Goal: Task Accomplishment & Management: Use online tool/utility

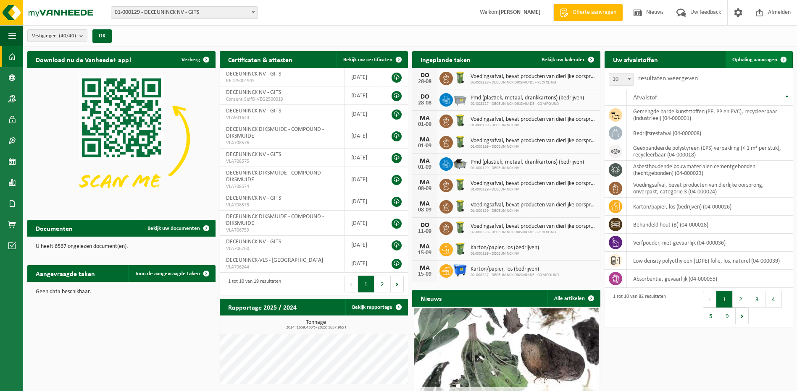
click at [772, 55] on link "Ophaling aanvragen" at bounding box center [758, 59] width 66 height 17
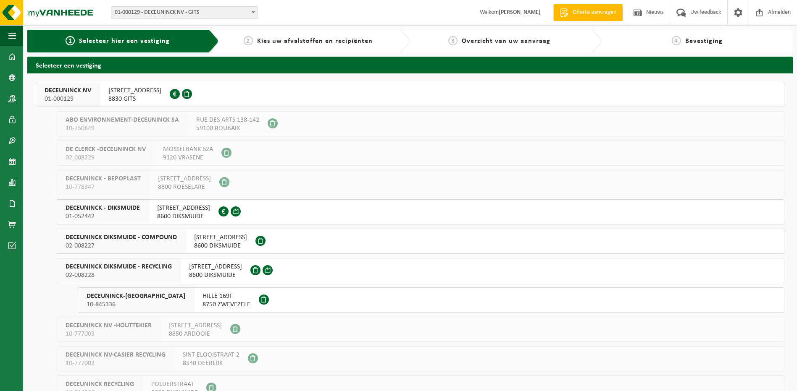
click at [158, 269] on span "DECEUNINCK DIKSMUIDE - RECYCLING" at bounding box center [119, 267] width 106 height 8
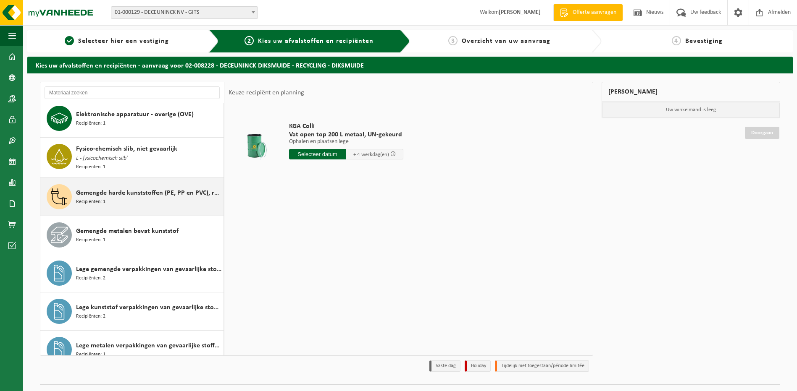
click at [109, 197] on div "Gemengde harde kunststoffen (PE, PP en PVC), recycleerbaar (industrieel) Recipi…" at bounding box center [148, 196] width 145 height 25
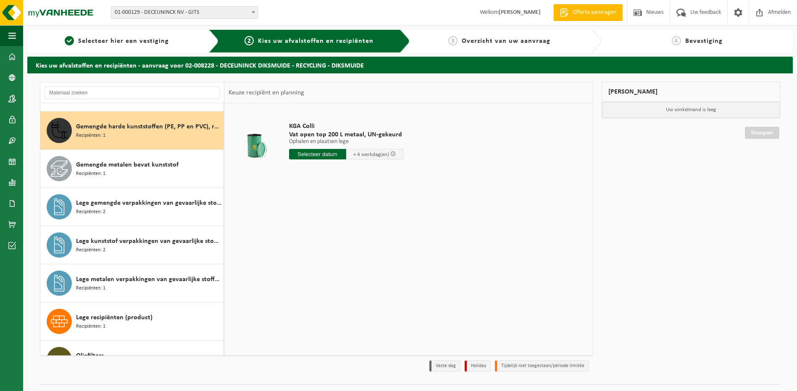
scroll to position [115, 0]
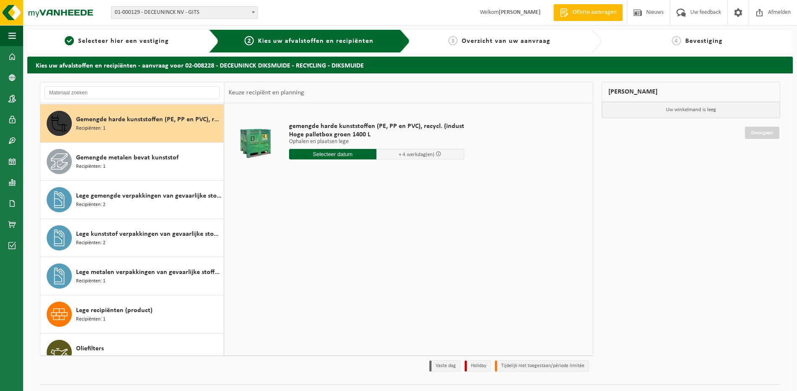
click at [312, 156] on input "text" at bounding box center [333, 154] width 88 height 10
click at [343, 257] on div "28" at bounding box center [340, 255] width 15 height 13
type input "Van [DATE]"
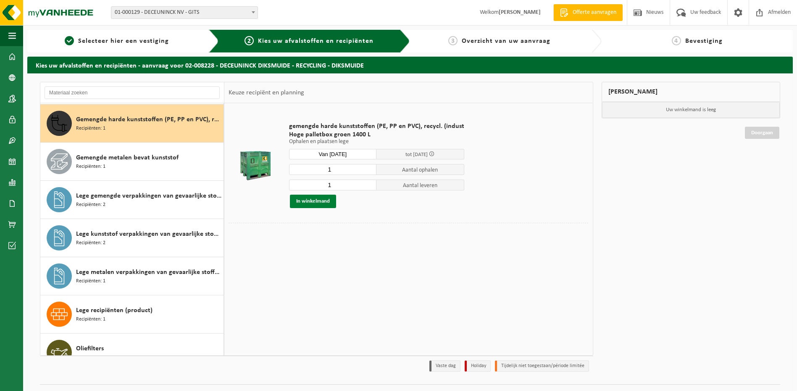
click at [310, 202] on button "In winkelmand" at bounding box center [313, 201] width 46 height 13
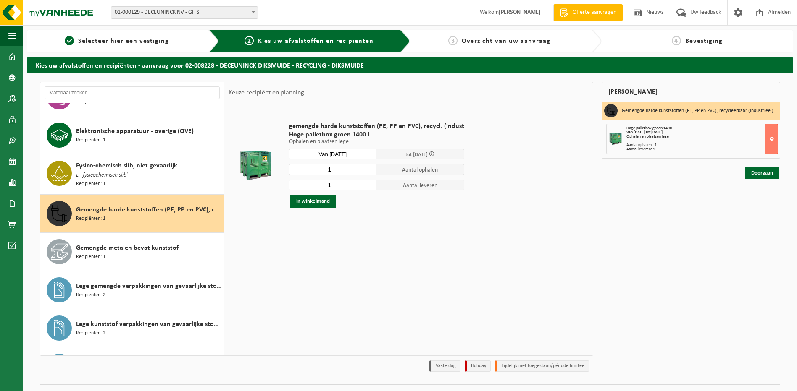
scroll to position [0, 0]
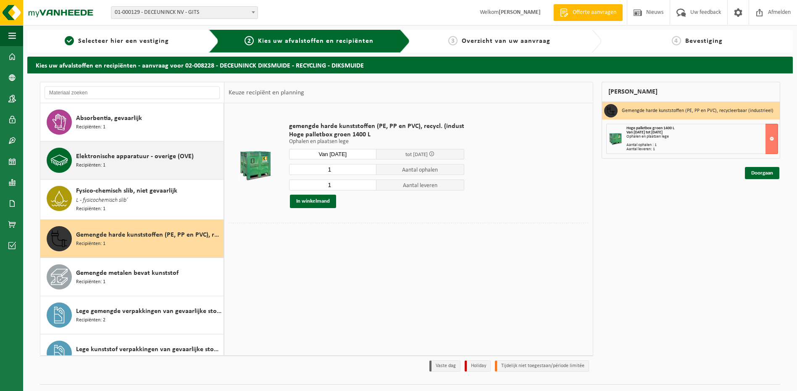
click at [109, 156] on span "Elektronische apparatuur - overige (OVE)" at bounding box center [135, 157] width 118 height 10
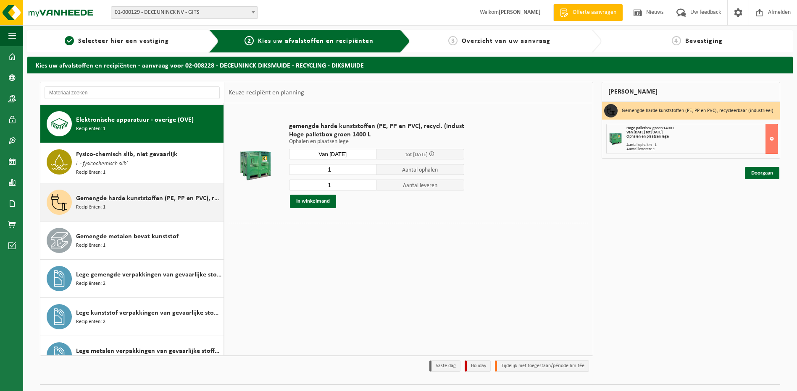
scroll to position [38, 0]
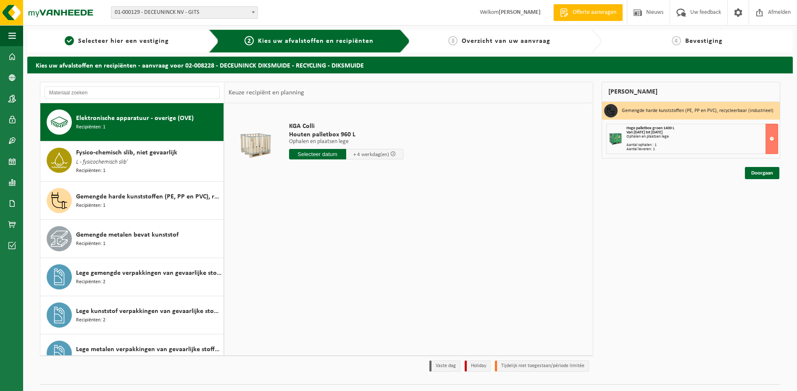
click at [315, 154] on input "text" at bounding box center [317, 154] width 57 height 10
click at [343, 260] on div "28" at bounding box center [340, 255] width 15 height 13
type input "Van [DATE]"
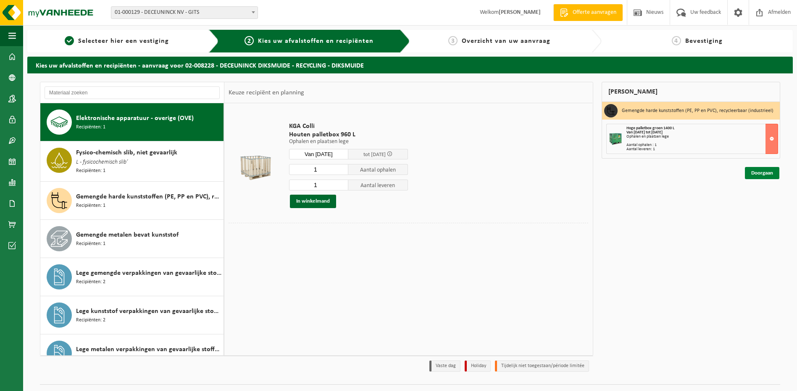
click at [750, 175] on link "Doorgaan" at bounding box center [761, 173] width 34 height 12
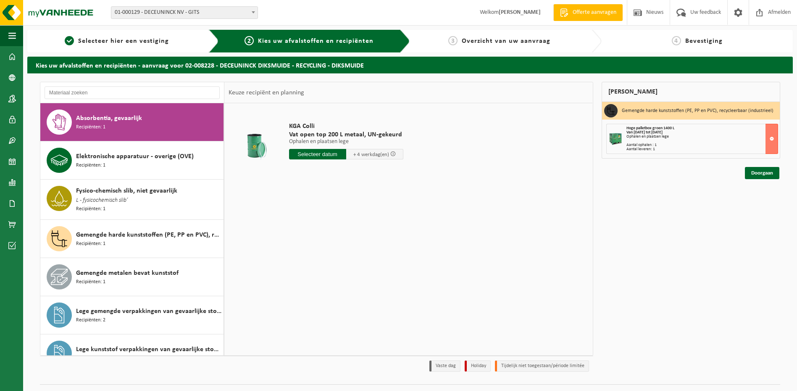
click at [323, 156] on input "text" at bounding box center [317, 154] width 57 height 10
click at [111, 94] on input "text" at bounding box center [132, 92] width 175 height 13
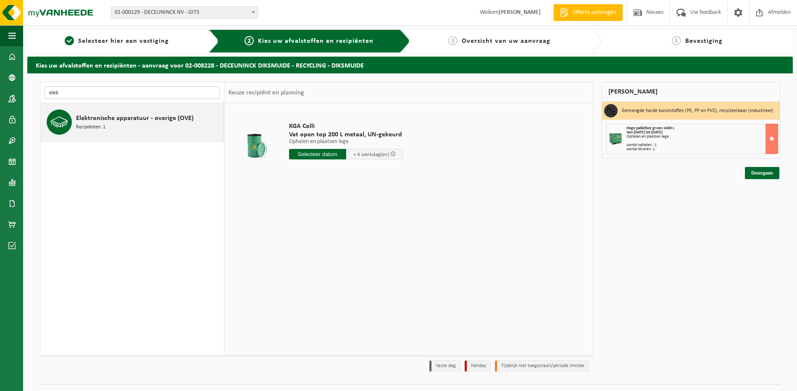
type input "elek"
click at [118, 115] on span "Elektronische apparatuur - overige (OVE)" at bounding box center [135, 118] width 118 height 10
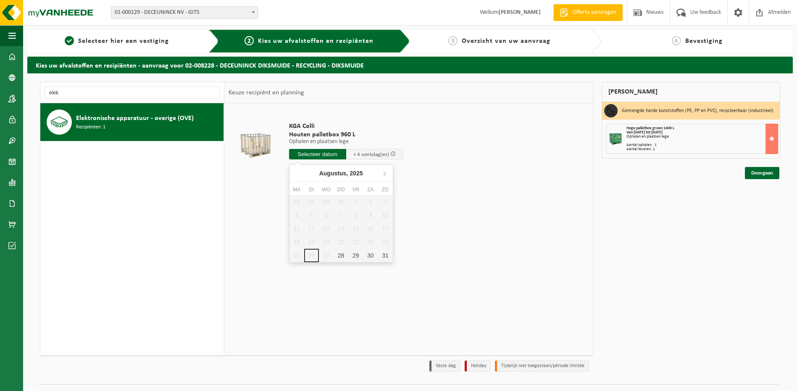
click at [315, 157] on input "text" at bounding box center [317, 154] width 57 height 10
click at [345, 257] on div "28" at bounding box center [340, 255] width 15 height 13
type input "Van [DATE]"
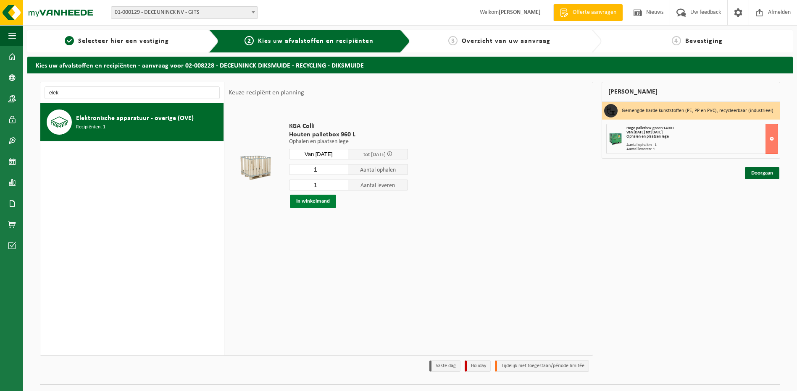
click at [311, 207] on button "In winkelmand" at bounding box center [313, 201] width 46 height 13
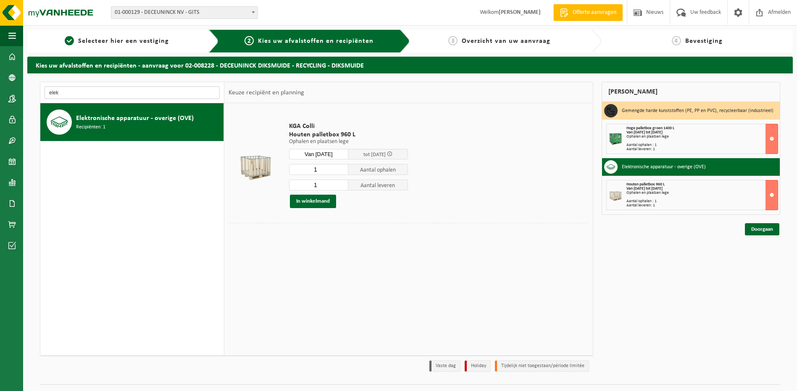
click at [111, 91] on input "elek" at bounding box center [132, 92] width 175 height 13
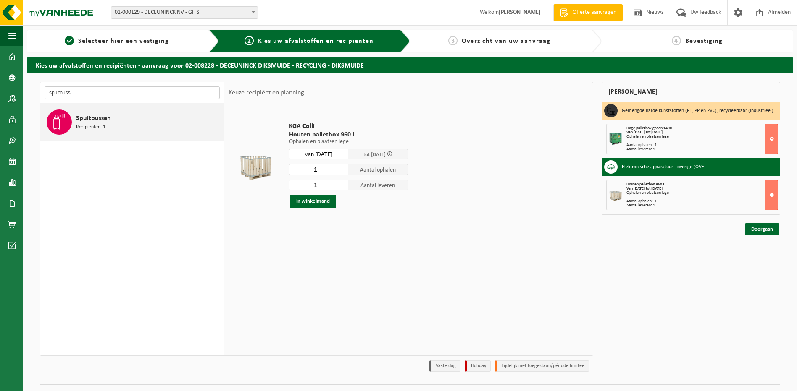
type input "spuitbuss"
click at [110, 117] on div "Spuitbussen Recipiënten: 1" at bounding box center [148, 122] width 145 height 25
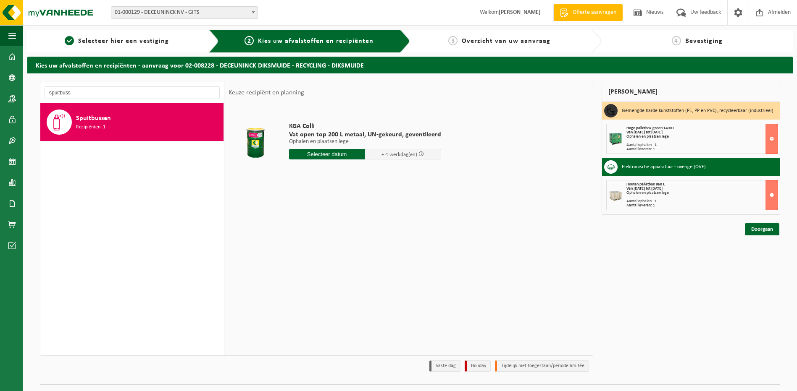
click at [325, 152] on input "text" at bounding box center [327, 154] width 76 height 10
click at [340, 253] on div "28" at bounding box center [340, 255] width 15 height 13
type input "Van [DATE]"
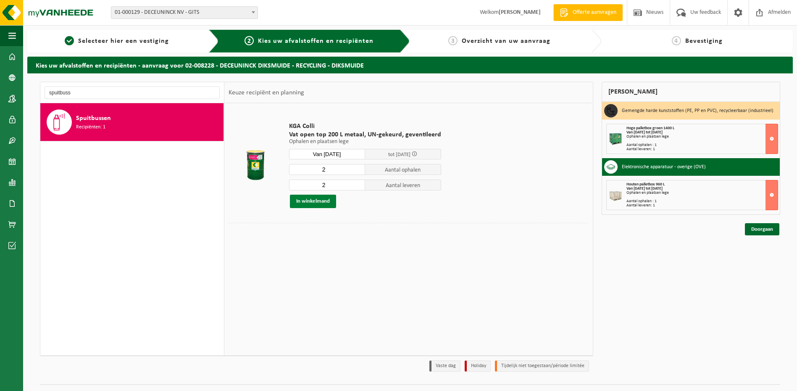
click at [317, 203] on button "In winkelmand" at bounding box center [313, 201] width 46 height 13
